Goal: Transaction & Acquisition: Purchase product/service

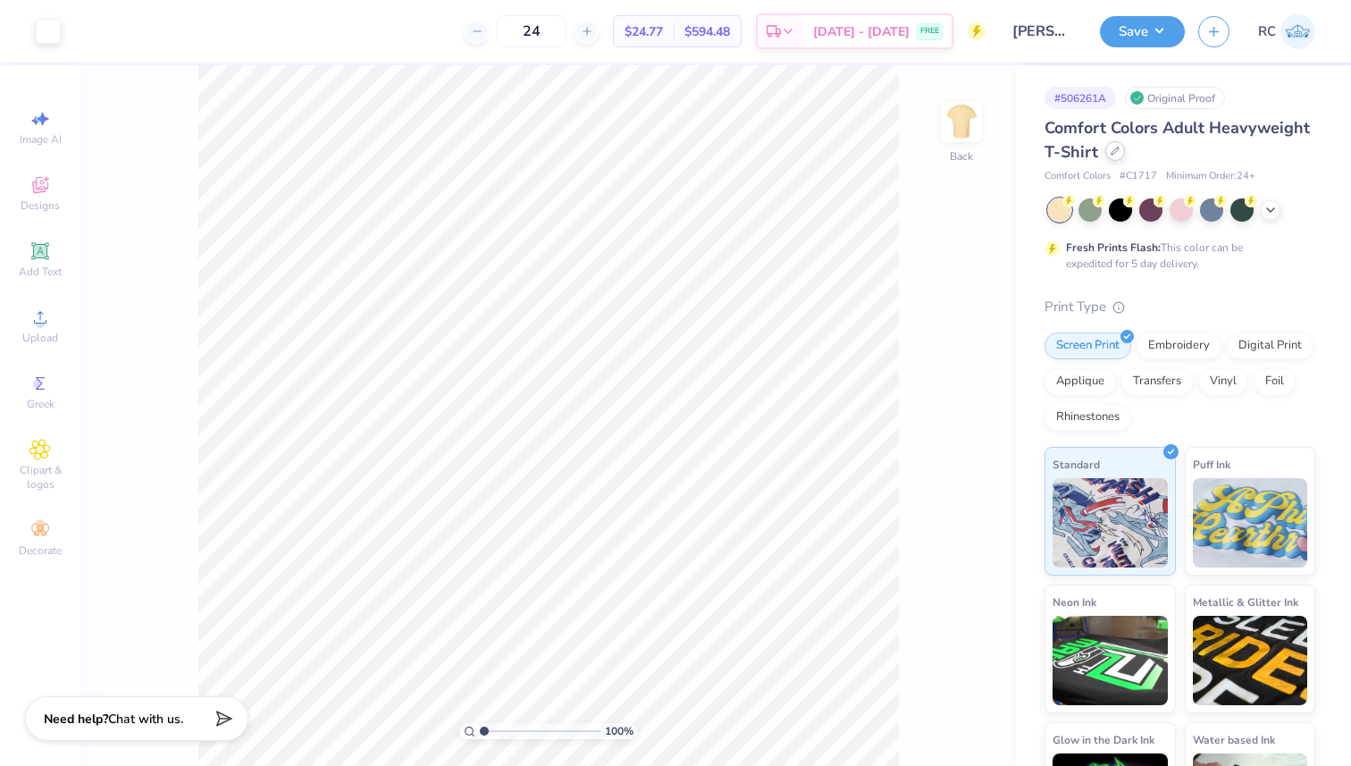
click at [1125, 144] on div at bounding box center [1116, 151] width 20 height 20
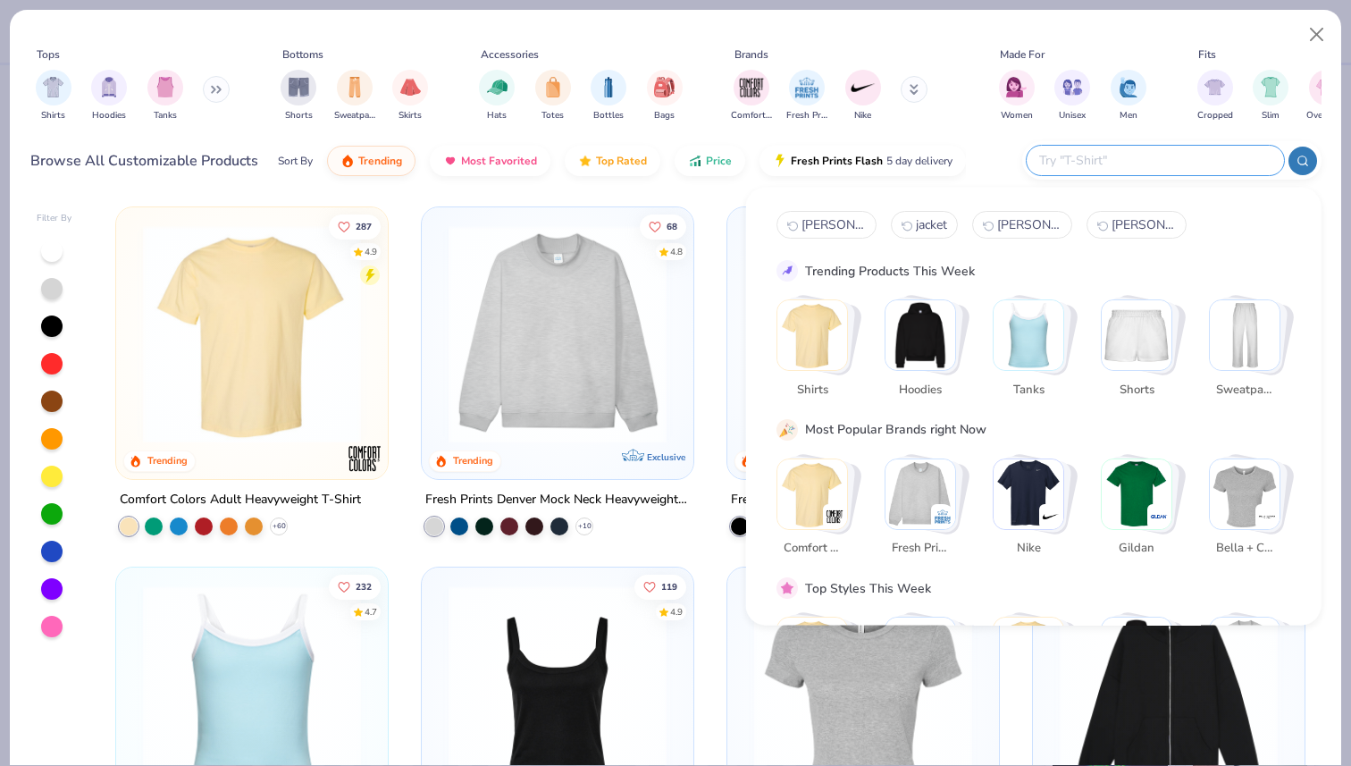
click at [1160, 150] on input "text" at bounding box center [1155, 160] width 234 height 21
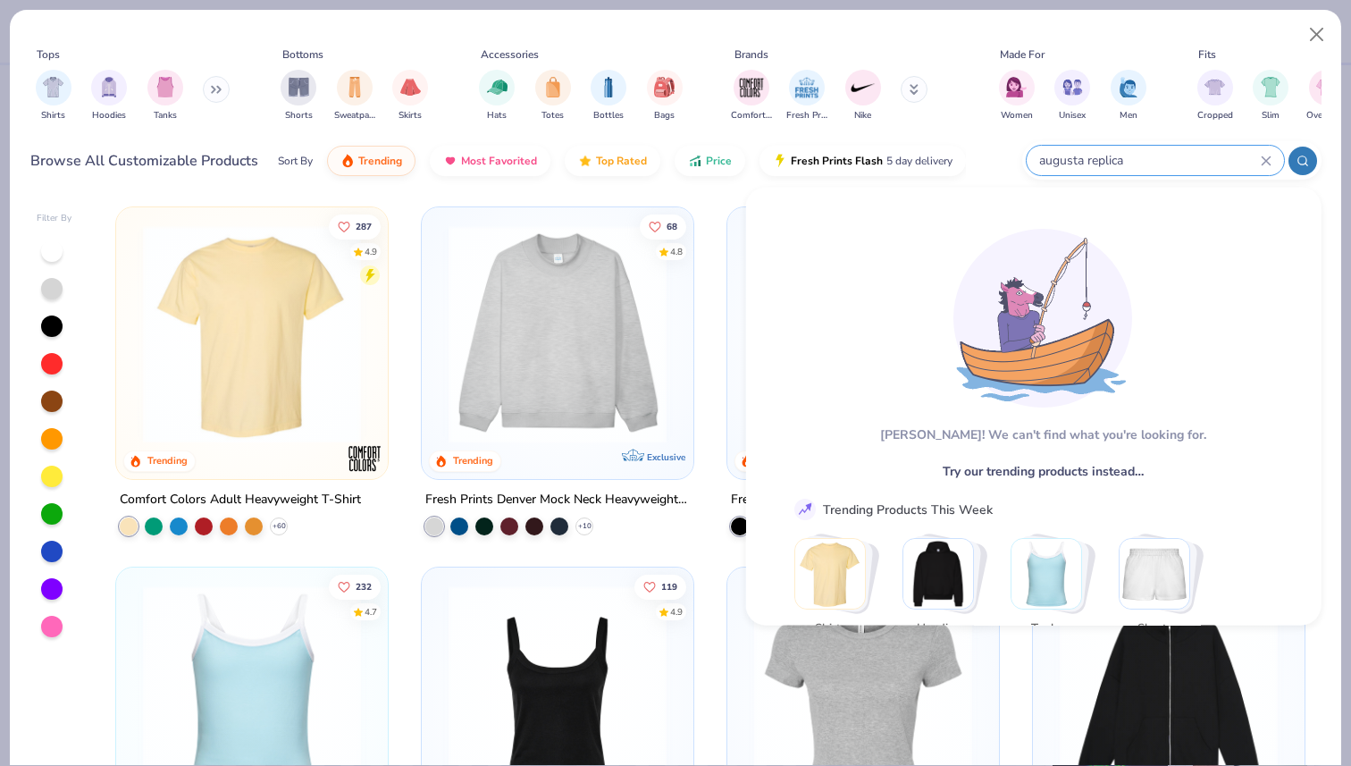
type input "augusta"
click at [1162, 150] on input "replica" at bounding box center [1149, 160] width 223 height 21
type input "replica"
click at [1108, 162] on input "replica" at bounding box center [1149, 160] width 223 height 21
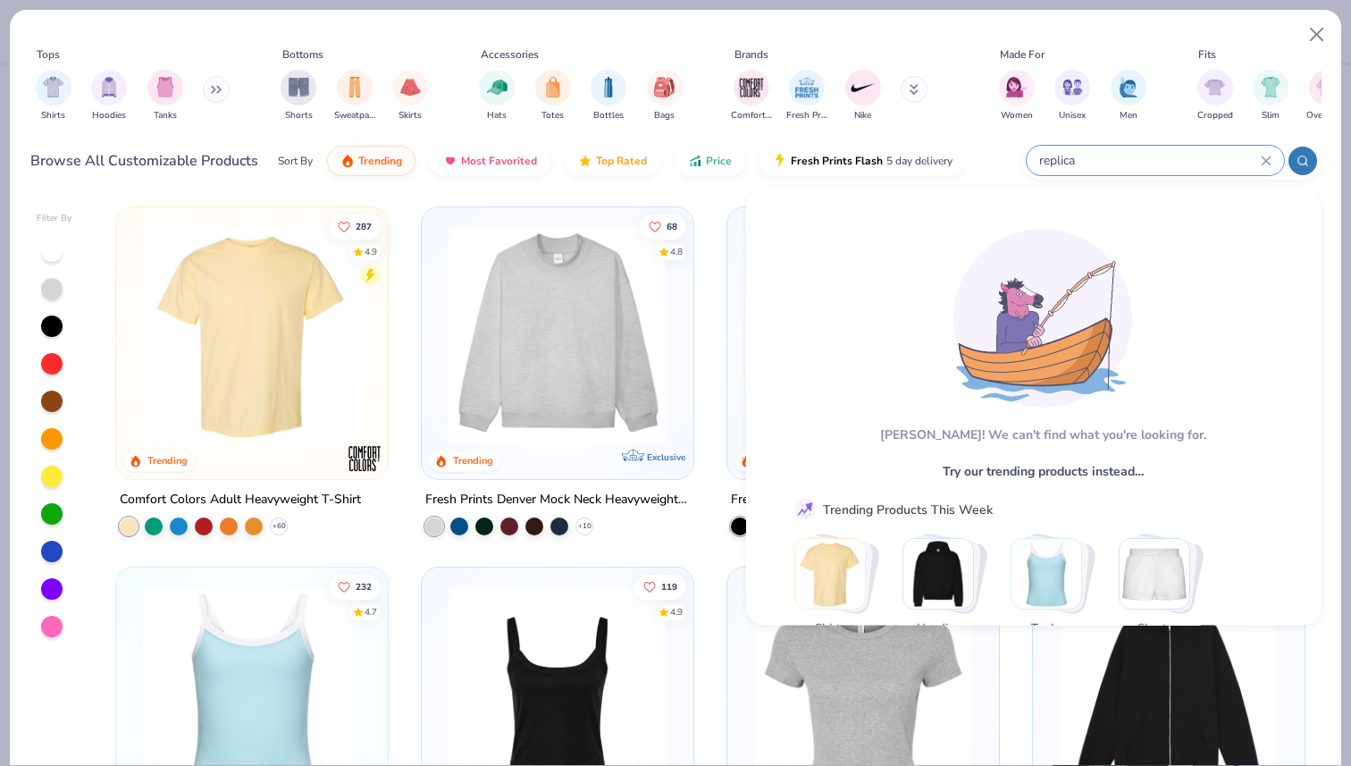
click at [1108, 162] on input "replica" at bounding box center [1149, 160] width 223 height 21
type input "257"
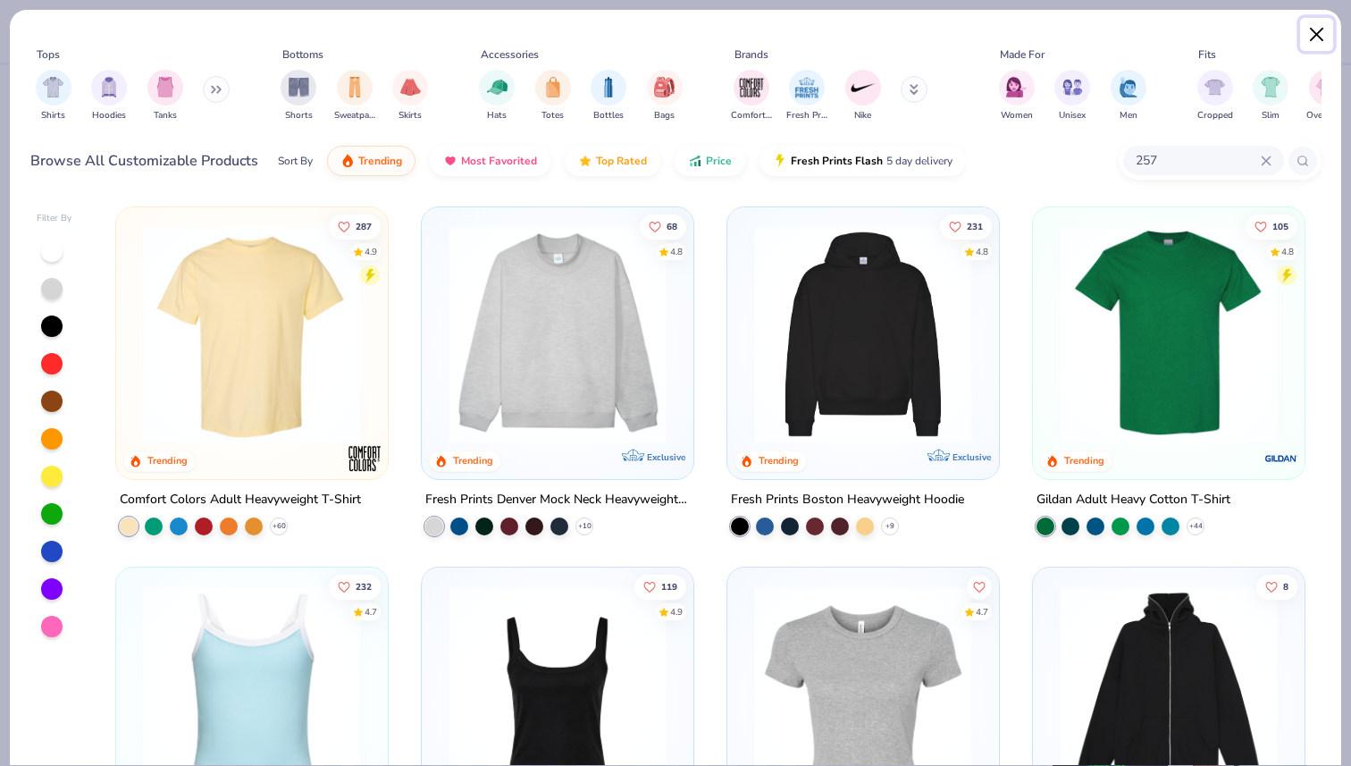
click at [1319, 30] on button "Close" at bounding box center [1317, 35] width 34 height 34
